Goal: Check status: Check status

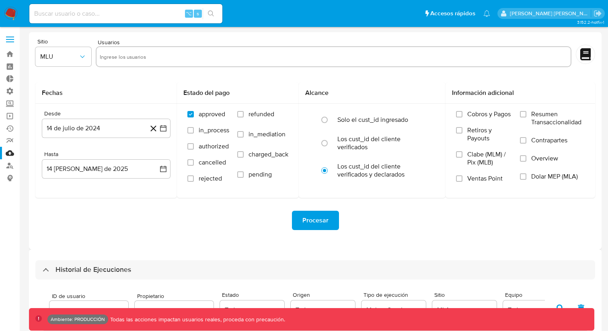
select select "10"
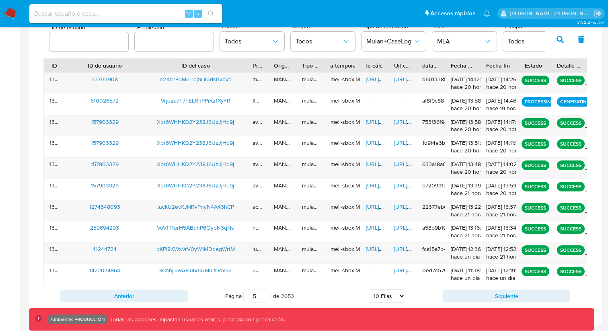
click at [89, 40] on input "number" at bounding box center [88, 42] width 79 height 10
paste input "2089681457"
type input "2089681457"
click at [554, 35] on button "button" at bounding box center [559, 39] width 21 height 19
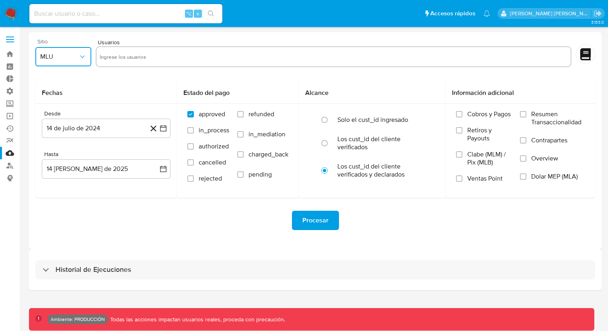
click at [79, 57] on icon "button" at bounding box center [82, 57] width 8 height 8
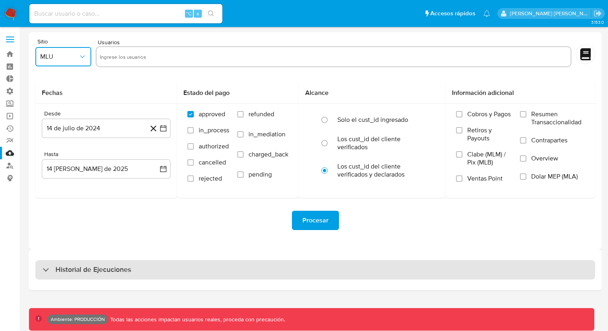
click at [158, 272] on div "Historial de Ejecuciones" at bounding box center [314, 269] width 559 height 19
select select "10"
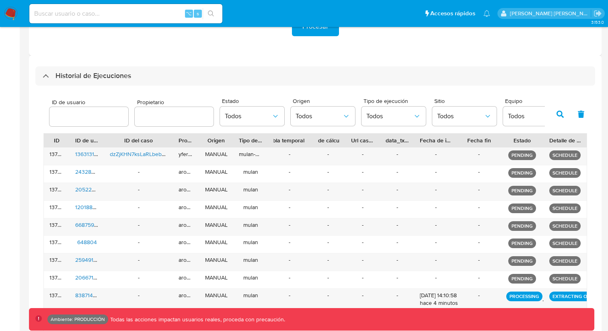
scroll to position [195, 0]
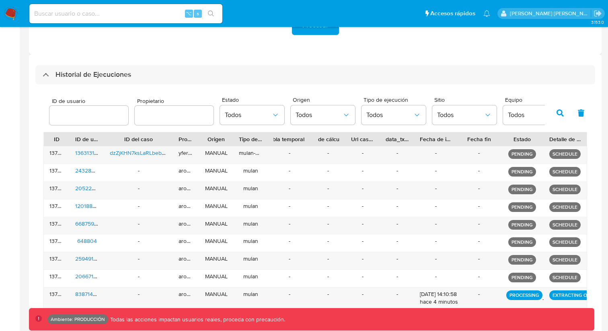
click at [72, 118] on input "number" at bounding box center [88, 115] width 79 height 10
type input "2089681457"
click at [562, 115] on icon "button" at bounding box center [559, 112] width 7 height 7
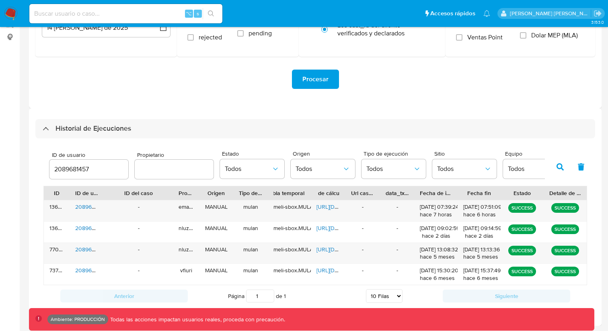
scroll to position [141, 0]
click at [300, 207] on icon at bounding box center [302, 206] width 6 height 6
